Goal: Transaction & Acquisition: Subscribe to service/newsletter

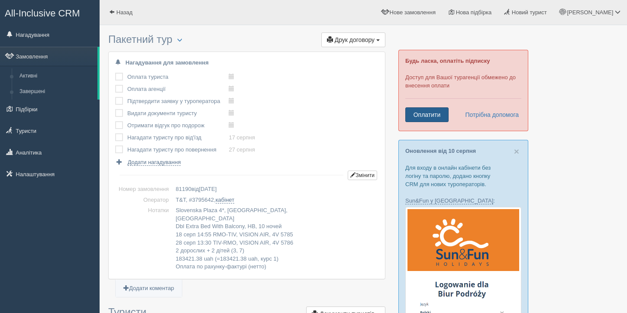
click at [417, 113] on link "Оплатити" at bounding box center [426, 114] width 43 height 15
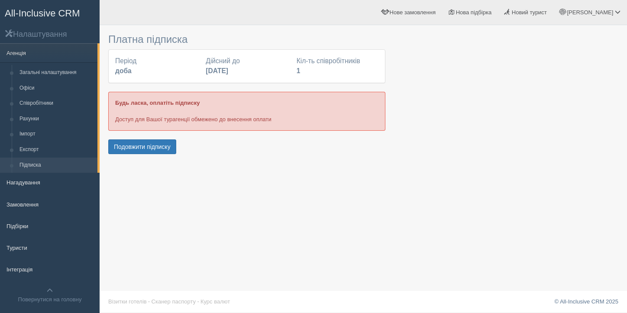
click at [145, 66] on div "Період доба" at bounding box center [156, 66] width 91 height 20
click at [162, 147] on button "Подовжити підписку" at bounding box center [142, 146] width 68 height 15
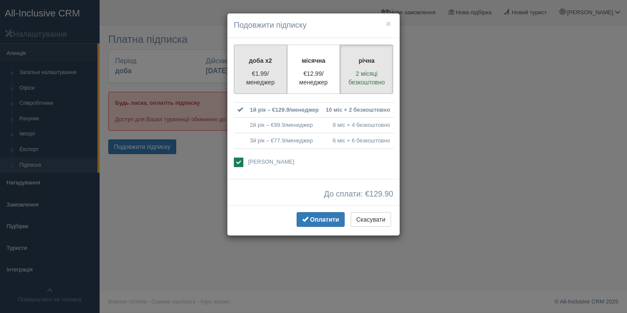
click at [251, 89] on label "доба x2 €1.99/менеджер" at bounding box center [260, 69] width 53 height 49
radio input "true"
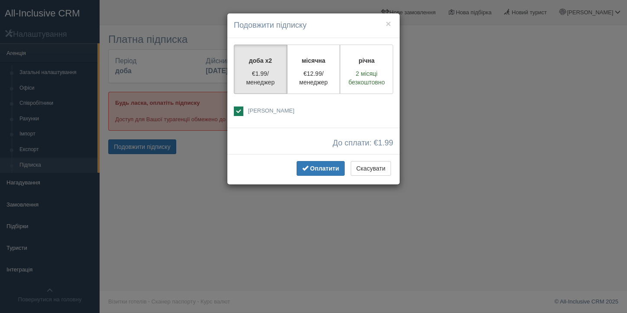
click at [332, 178] on div "Оплатити Скасувати" at bounding box center [313, 169] width 172 height 30
click at [328, 168] on span "Оплатити" at bounding box center [324, 168] width 29 height 7
